Goal: Information Seeking & Learning: Learn about a topic

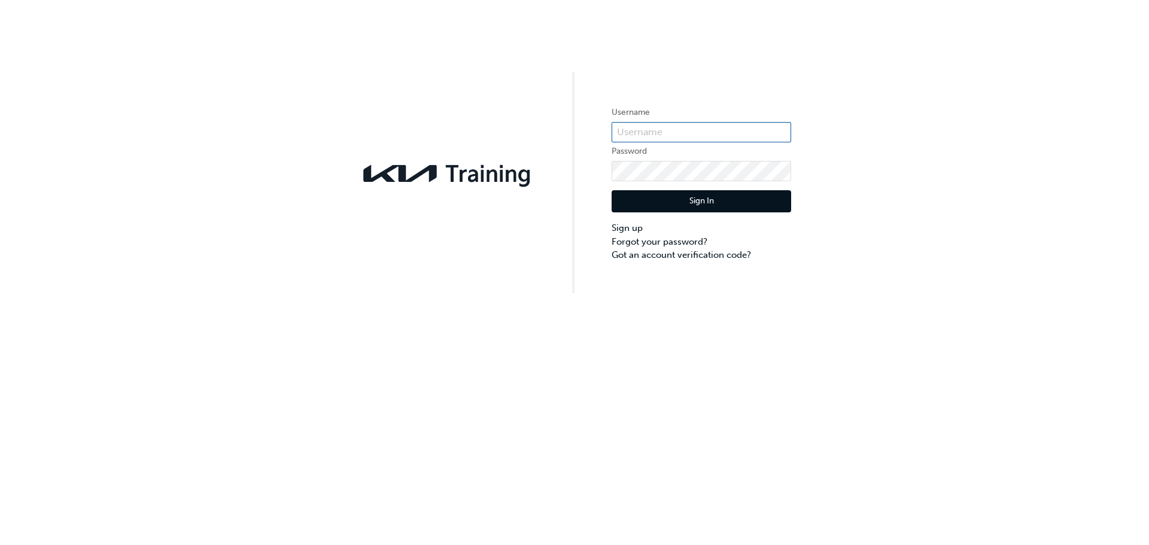
click at [665, 126] on input "text" at bounding box center [702, 132] width 180 height 20
type input "charlotte.bolitho@bedggoods.com.au"
click at [690, 196] on button "Sign In" at bounding box center [702, 201] width 180 height 23
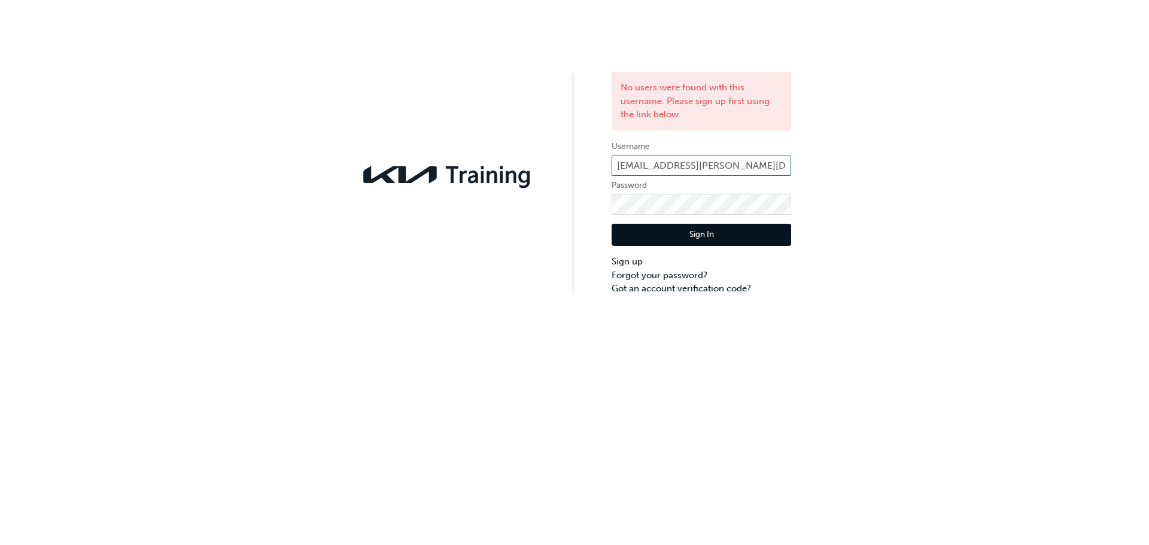
click at [703, 166] on input "charlotte.bolitho@bedggoods.com.au" at bounding box center [702, 166] width 180 height 20
click at [754, 166] on input "charlotedggoods.com.au" at bounding box center [702, 166] width 180 height 20
type input "c"
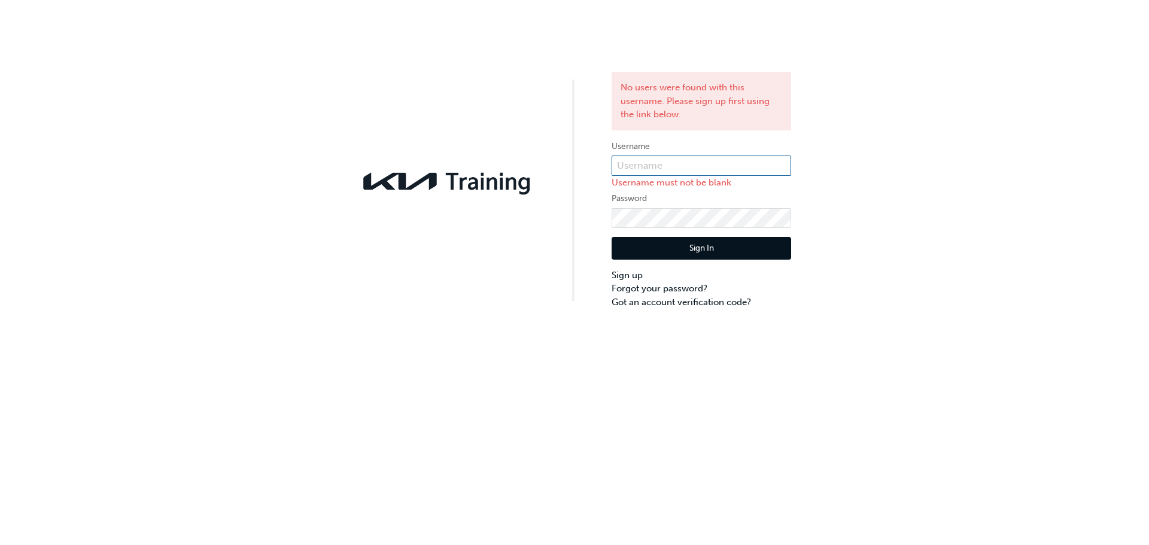
paste input "KAU83352L4"
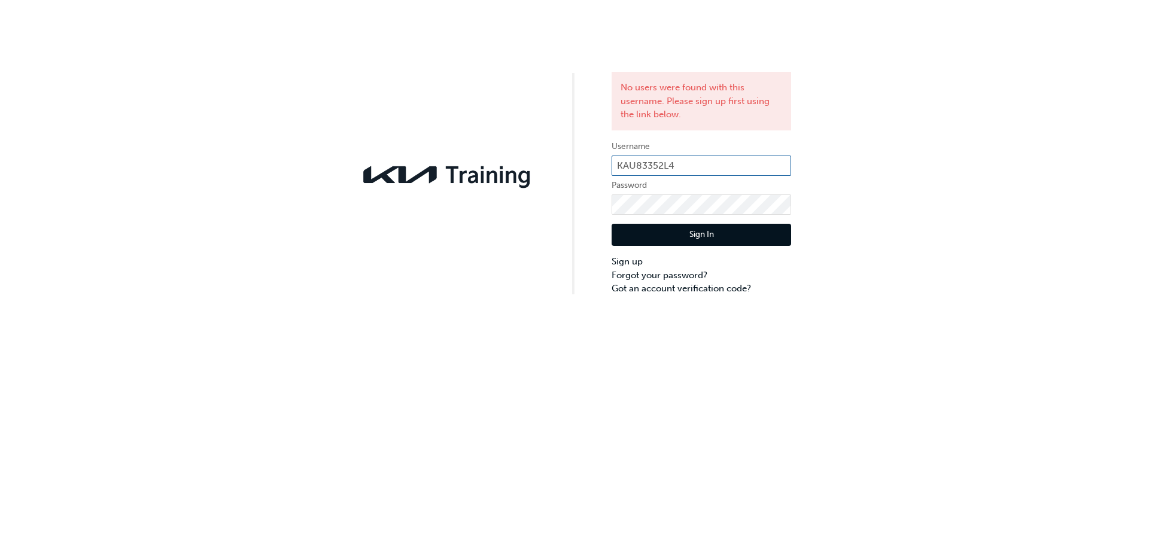
type input "KAU83352L4"
click at [701, 237] on button "Sign In" at bounding box center [702, 235] width 180 height 23
click at [621, 257] on link "Sign up" at bounding box center [702, 262] width 180 height 14
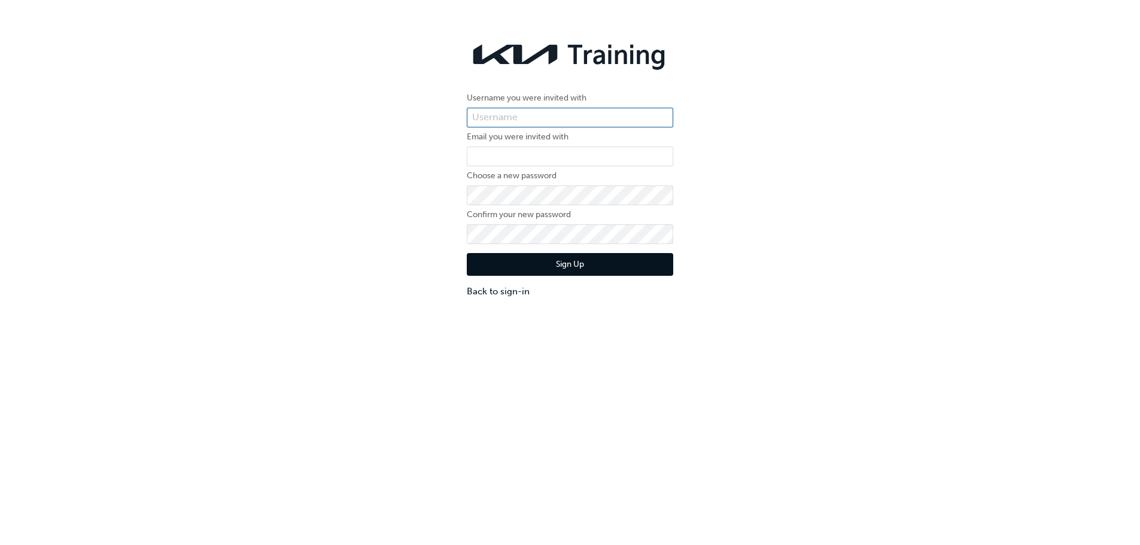
click at [537, 119] on input "text" at bounding box center [570, 118] width 206 height 20
drag, startPoint x: 506, startPoint y: 120, endPoint x: 500, endPoint y: 123, distance: 6.4
drag, startPoint x: 500, startPoint y: 123, endPoint x: 490, endPoint y: 122, distance: 10.2
click at [490, 122] on input "text" at bounding box center [570, 118] width 206 height 20
type input "KAU83352L4"
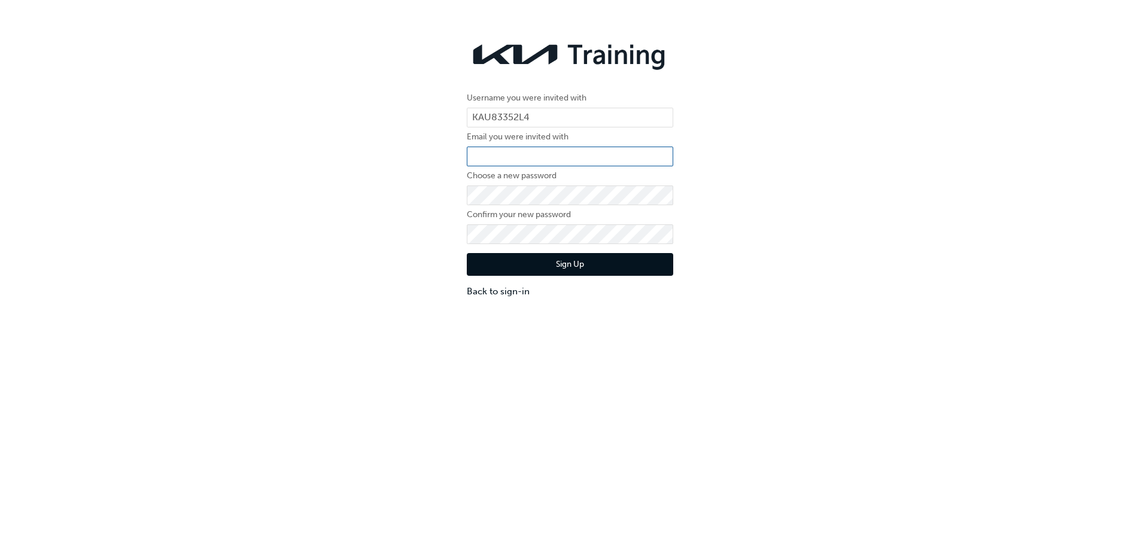
click at [528, 157] on input "email" at bounding box center [570, 157] width 206 height 20
click at [573, 152] on input "email" at bounding box center [570, 157] width 206 height 20
paste input "charlotte.bolitho@bedggoods.com.au"
type input "charlotte.bolitho@bedggoods.com.au"
click at [559, 265] on button "Sign Up" at bounding box center [570, 264] width 206 height 23
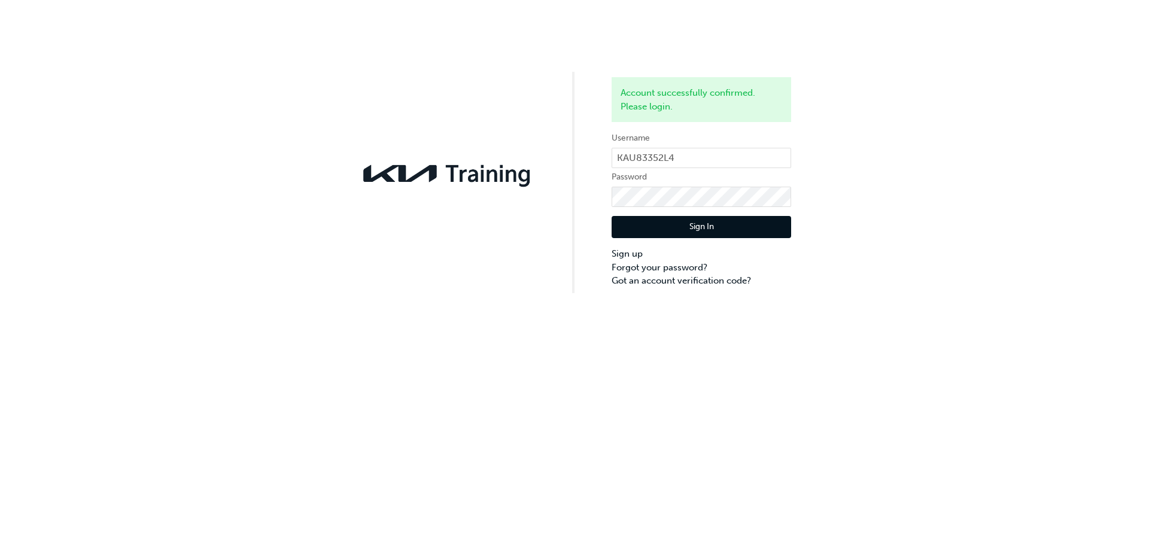
click at [698, 230] on button "Sign In" at bounding box center [702, 227] width 180 height 23
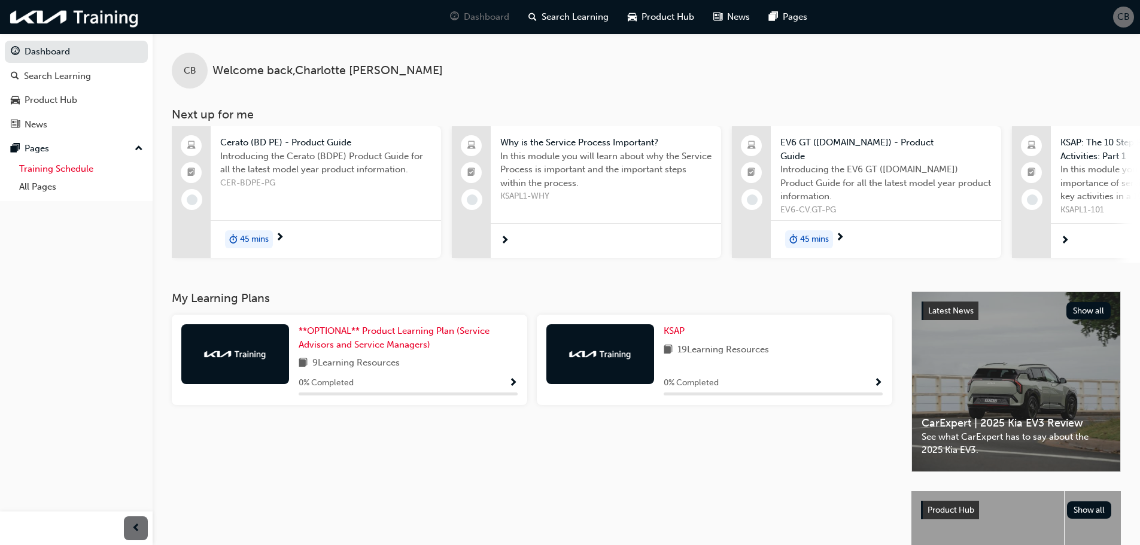
click at [102, 168] on link "Training Schedule" at bounding box center [80, 169] width 133 height 19
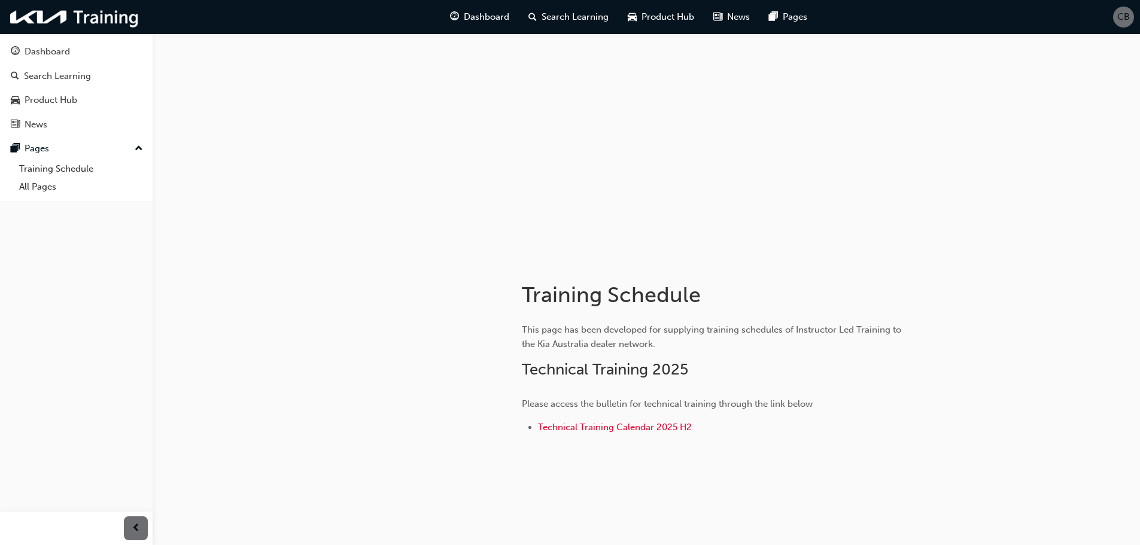
scroll to position [23, 0]
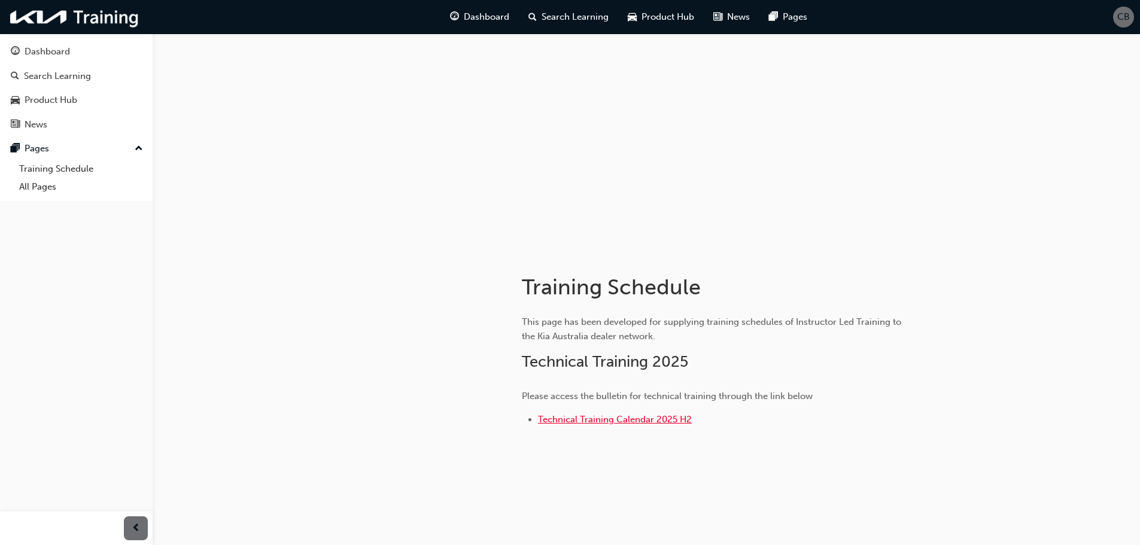
click at [673, 422] on span "Technical Training Calendar 2025 H2" at bounding box center [615, 419] width 154 height 11
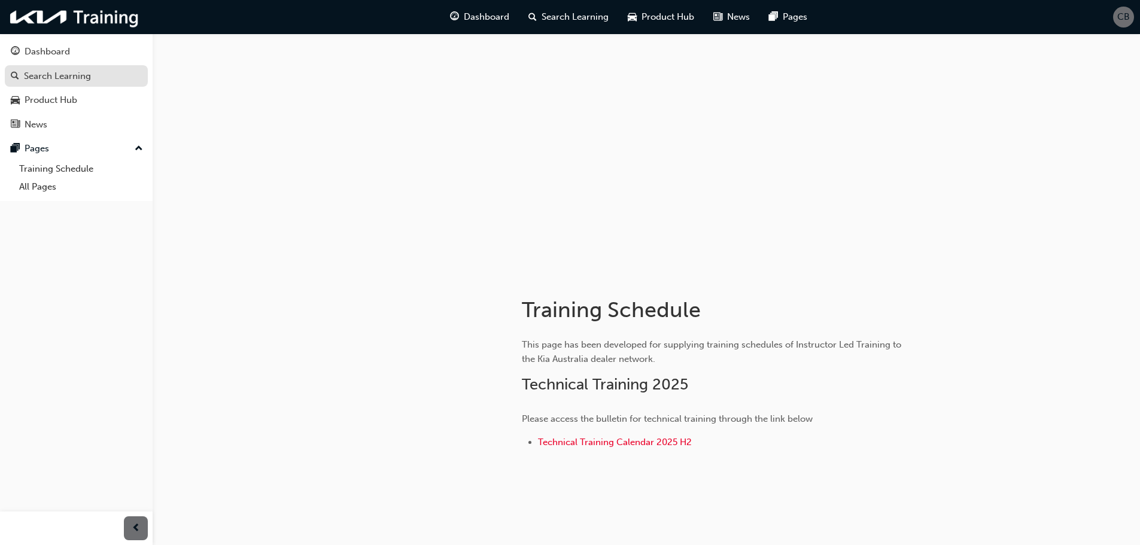
click at [72, 81] on div "Search Learning" at bounding box center [57, 76] width 67 height 14
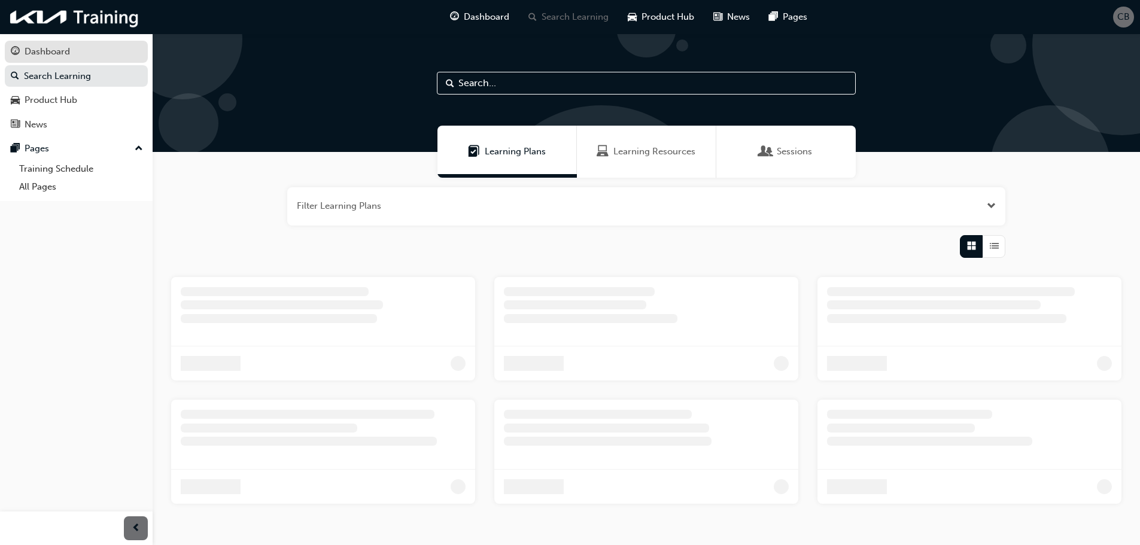
click at [75, 56] on div "Dashboard" at bounding box center [76, 51] width 131 height 15
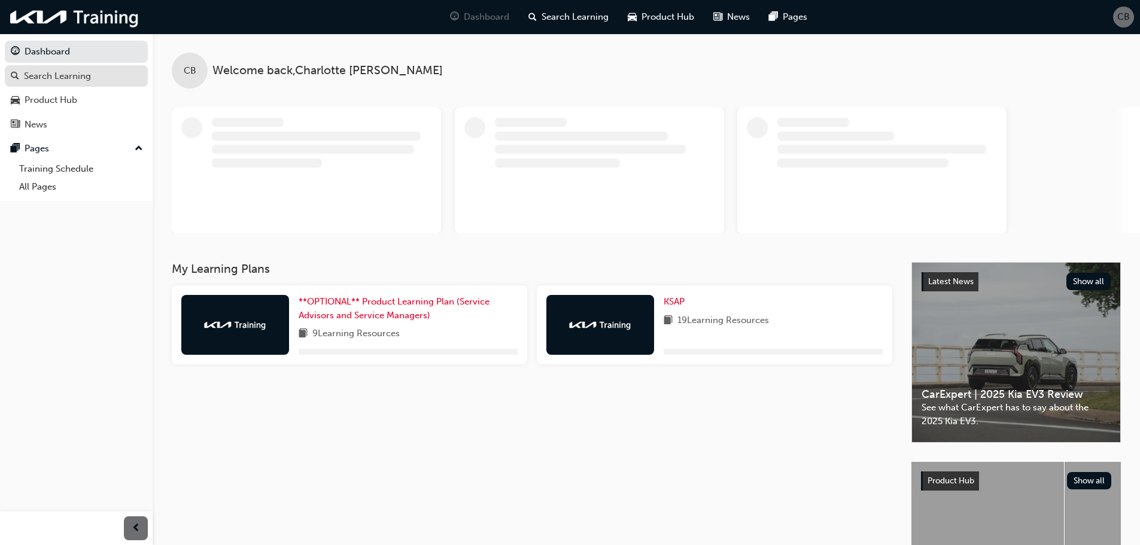
click at [77, 79] on div "Search Learning" at bounding box center [57, 76] width 67 height 14
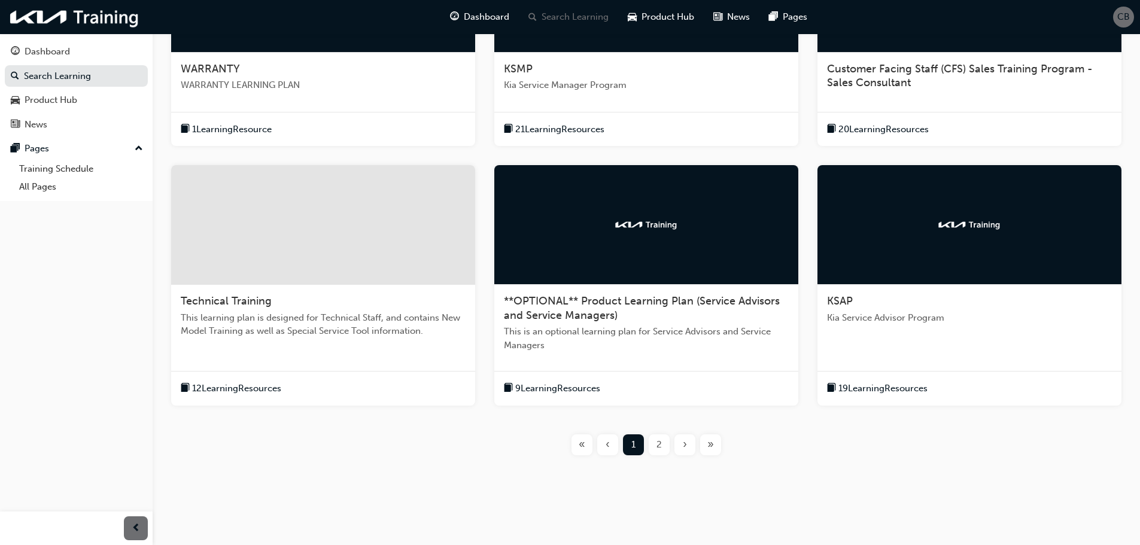
scroll to position [351, 0]
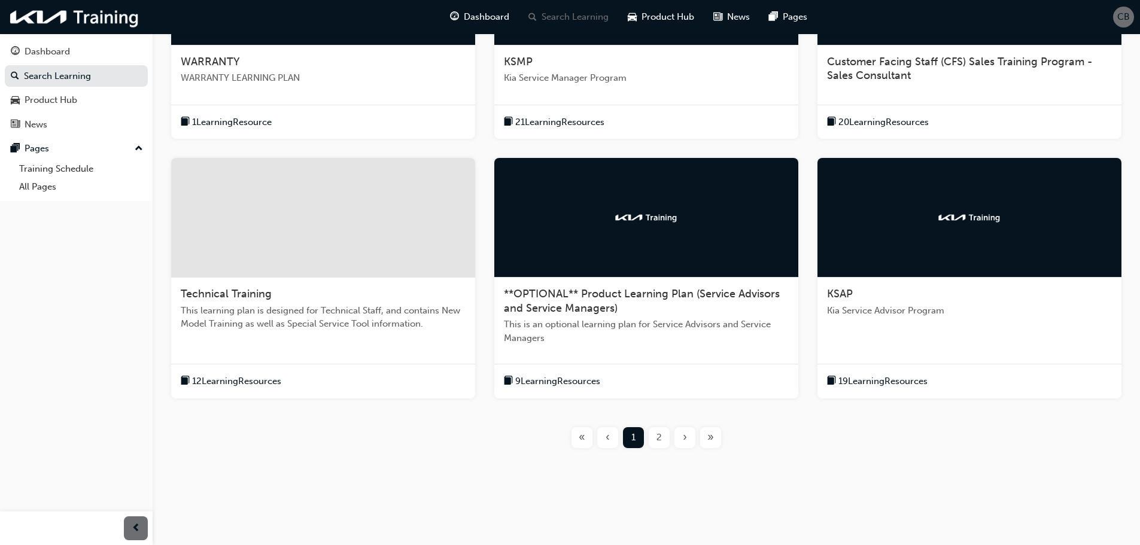
click at [578, 379] on span "9 Learning Resources" at bounding box center [557, 382] width 85 height 14
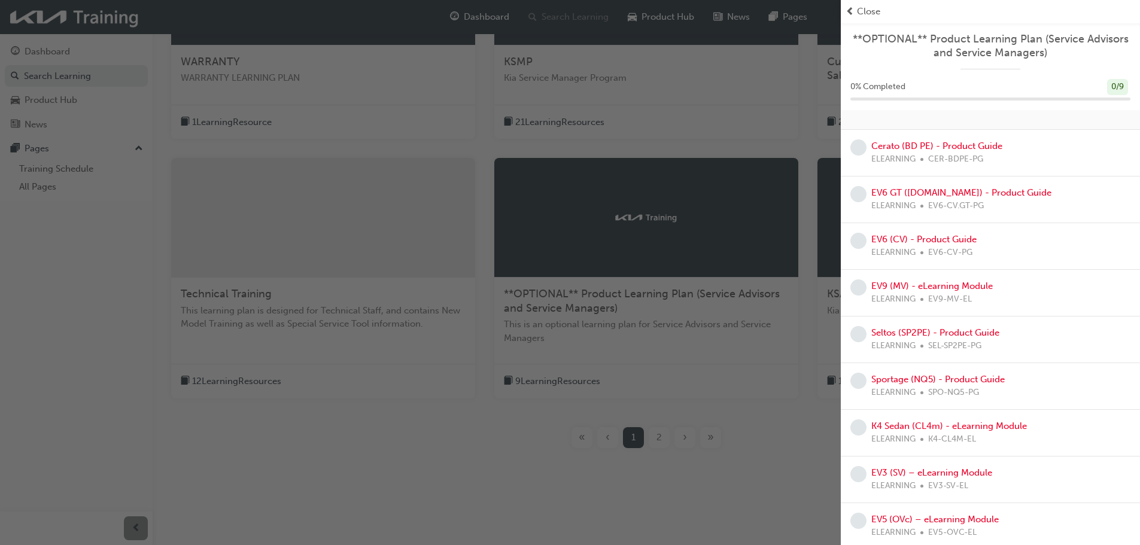
scroll to position [291, 0]
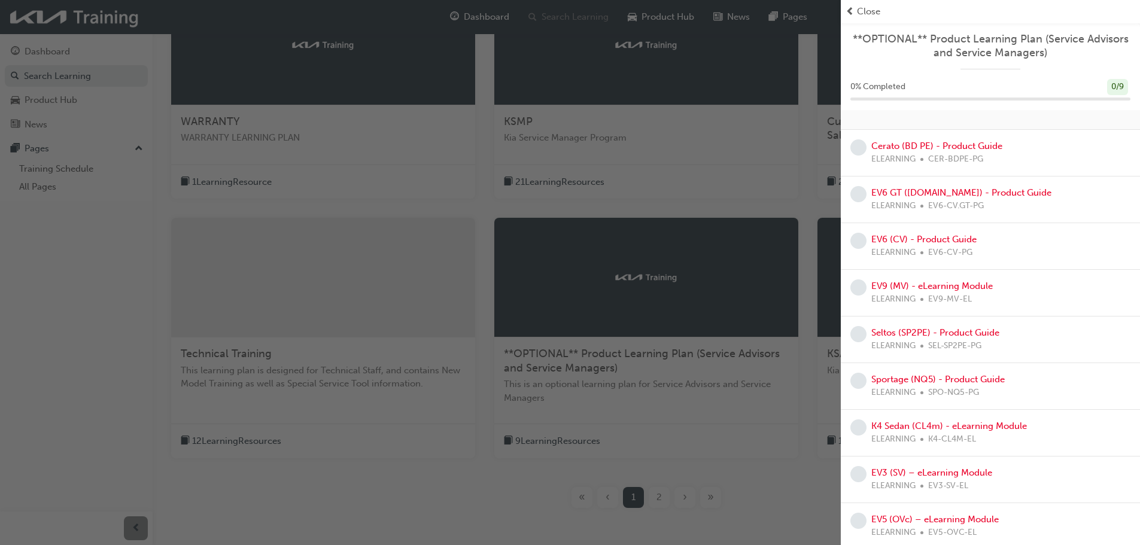
click at [864, 11] on span "Close" at bounding box center [868, 12] width 23 height 14
